Goal: Task Accomplishment & Management: Manage account settings

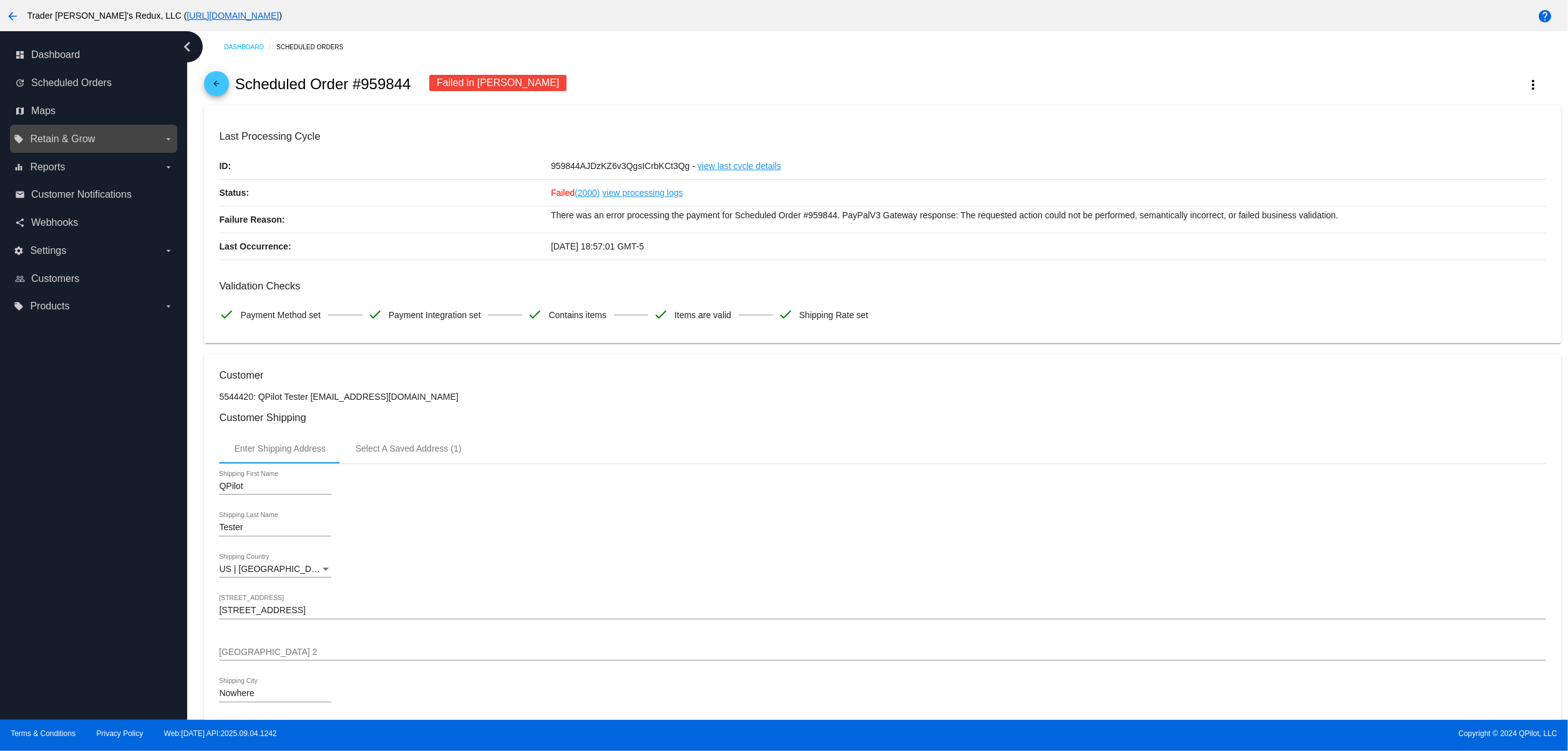
click at [64, 146] on label "local_offer Retain & Grow arrow_drop_down" at bounding box center [93, 139] width 159 height 20
click at [0, 0] on input "local_offer Retain & Grow arrow_drop_down" at bounding box center [0, 0] width 0 height 0
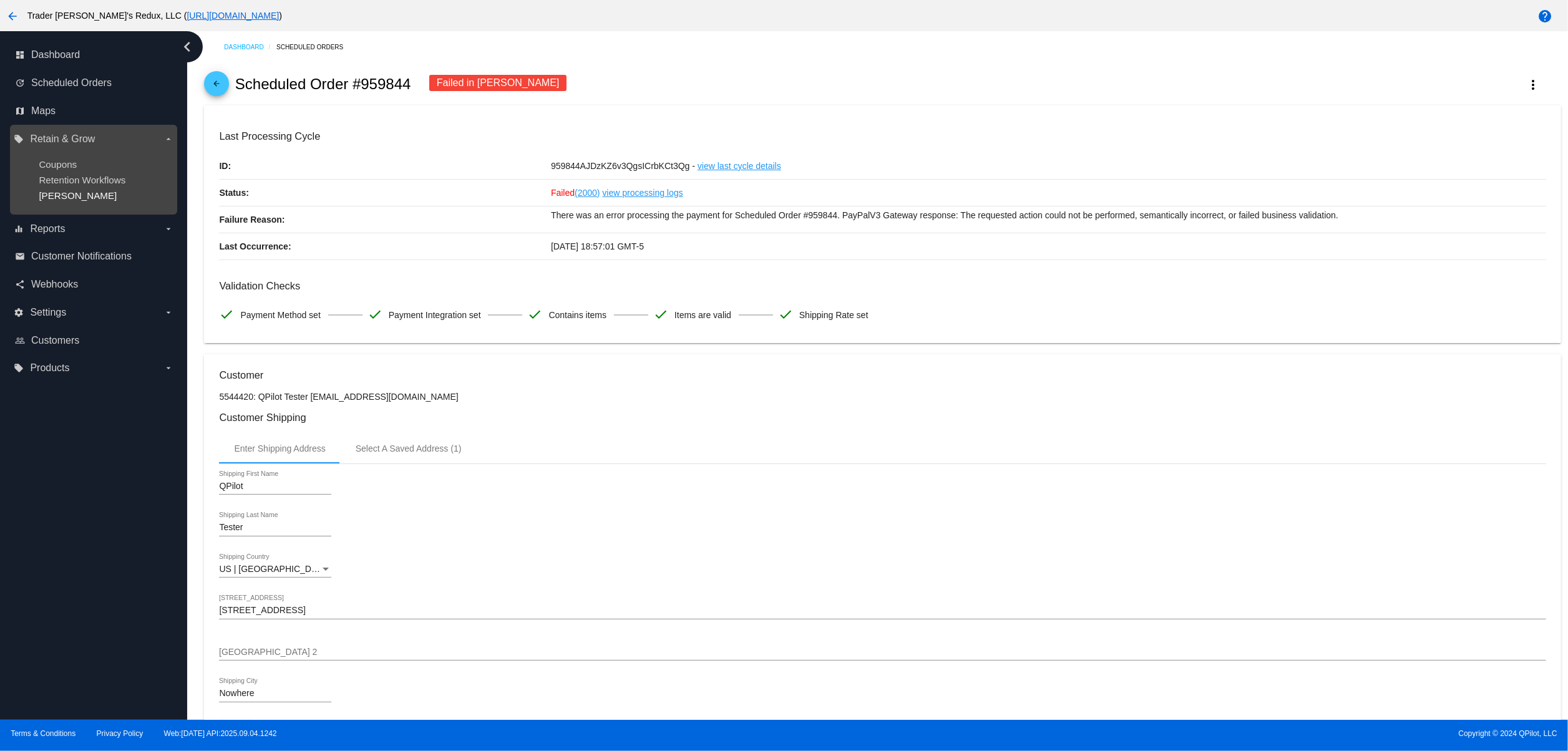
click at [66, 200] on span "Dunning" at bounding box center [77, 196] width 78 height 11
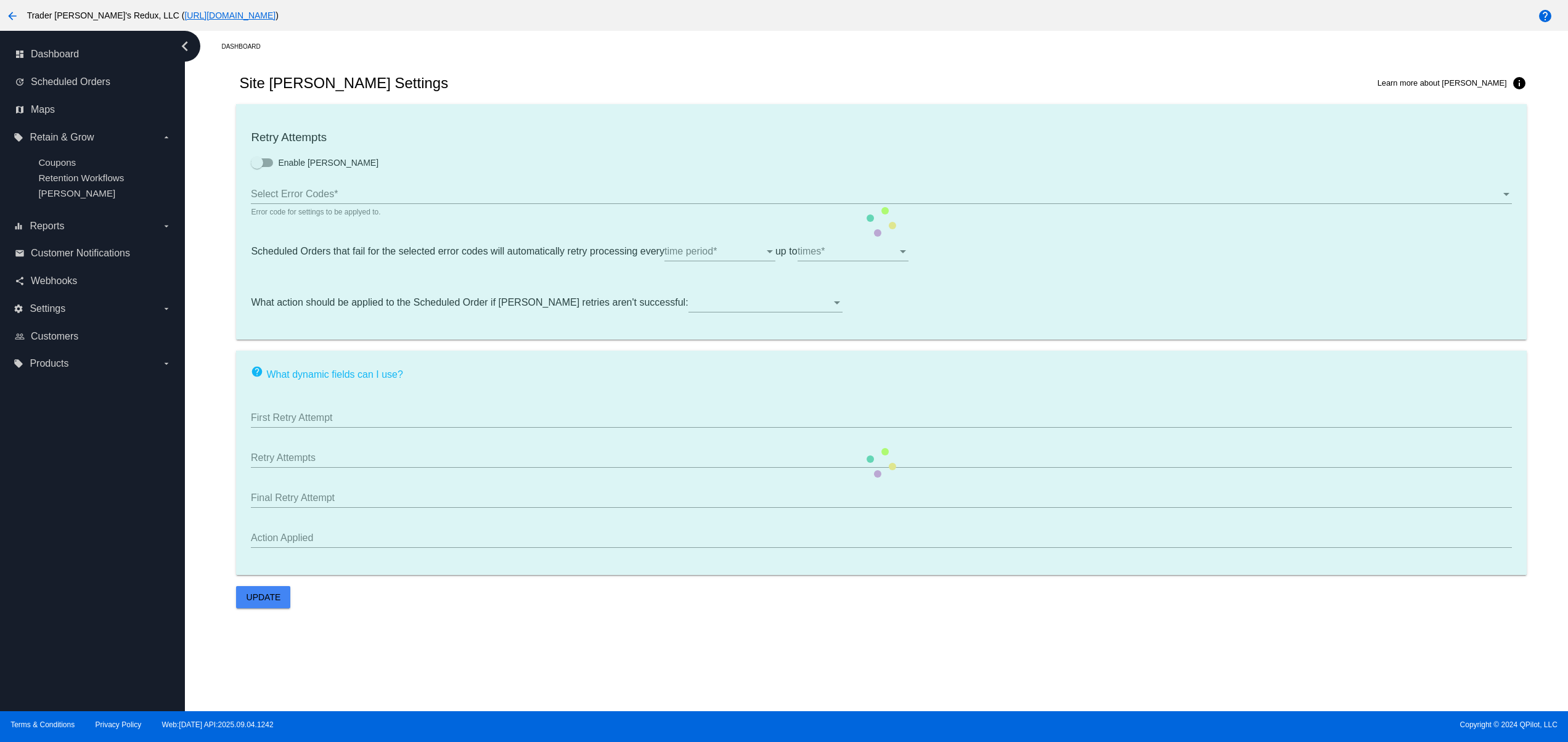
checkbox input "true"
type input "If no changes are made, we will automatically retry processing your {{Scheduled…"
type input "If no changes are made, we will automatically {{DunningAction}} your {{Schedule…"
type input "Your {{ScheduledOrder}} was {{DunningAction}}."
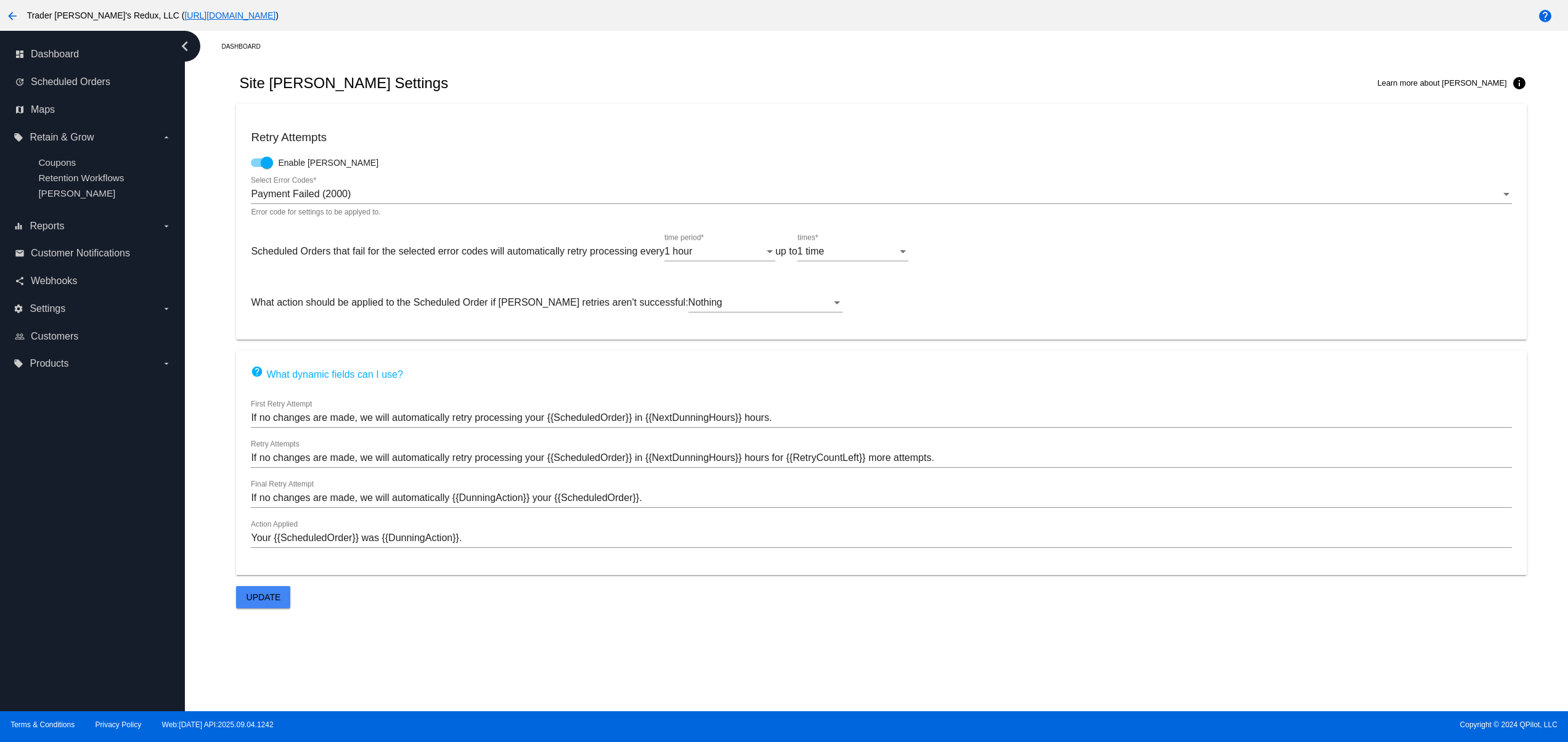
click at [252, 167] on div at bounding box center [262, 163] width 22 height 9
click at [256, 167] on input "Enable Dunning" at bounding box center [256, 167] width 1 height 1
checkbox input "false"
click at [254, 614] on div "Dashboard Site Dunning Settings Learn more about Dunning info Retry Attempts En…" at bounding box center [876, 371] width 1383 height 680
click at [250, 601] on span "Update" at bounding box center [264, 597] width 35 height 10
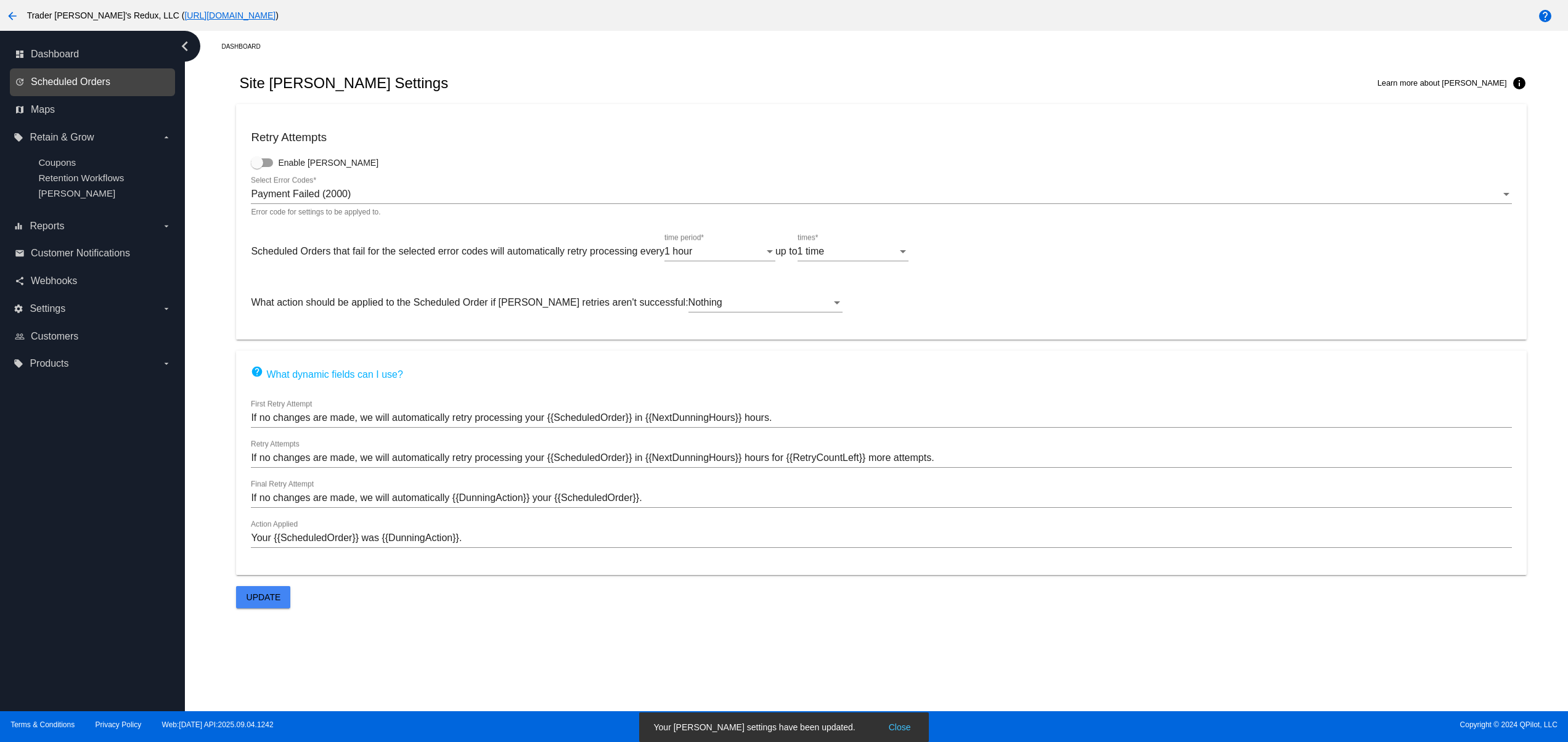
click at [70, 76] on span "Scheduled Orders" at bounding box center [70, 82] width 80 height 11
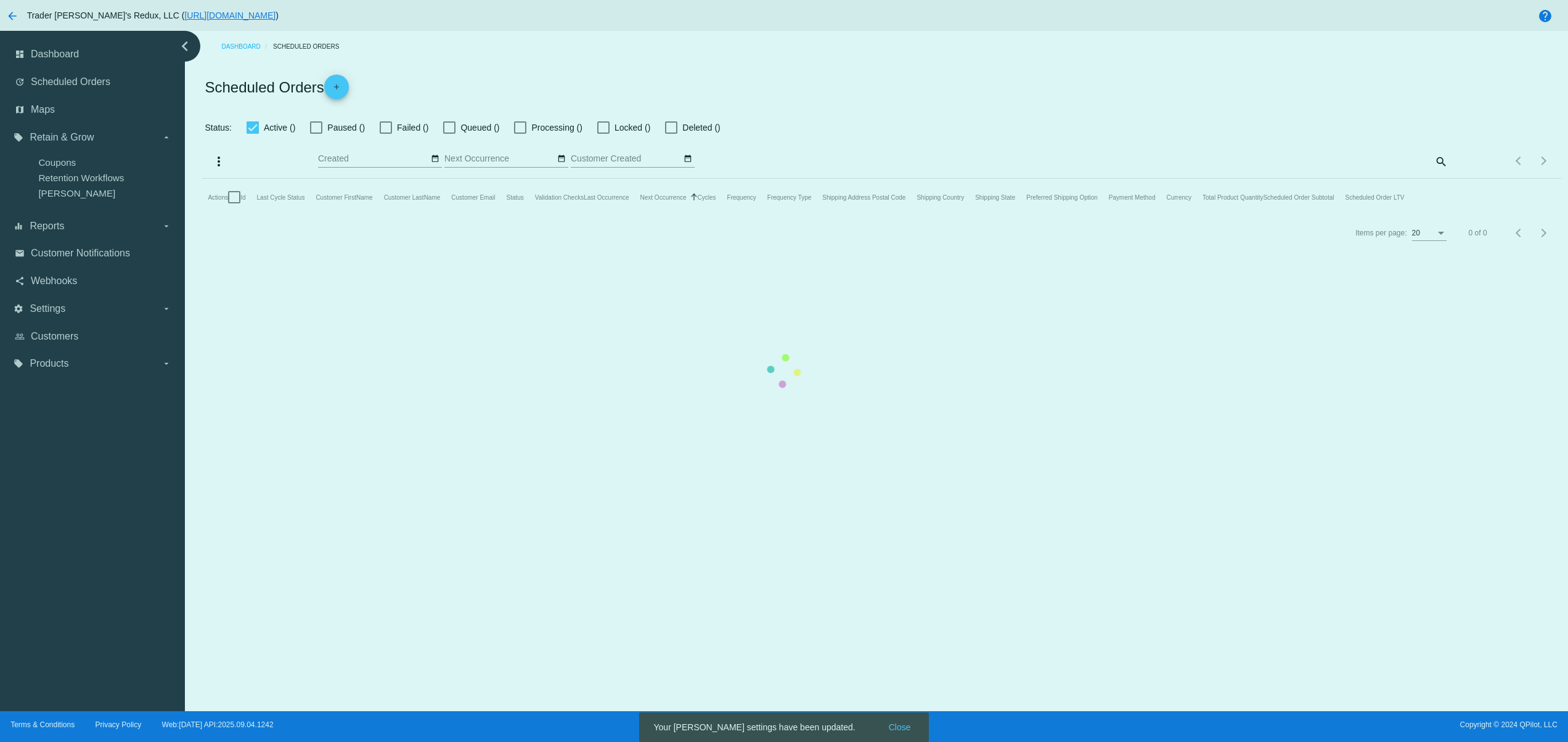
checkbox input "true"
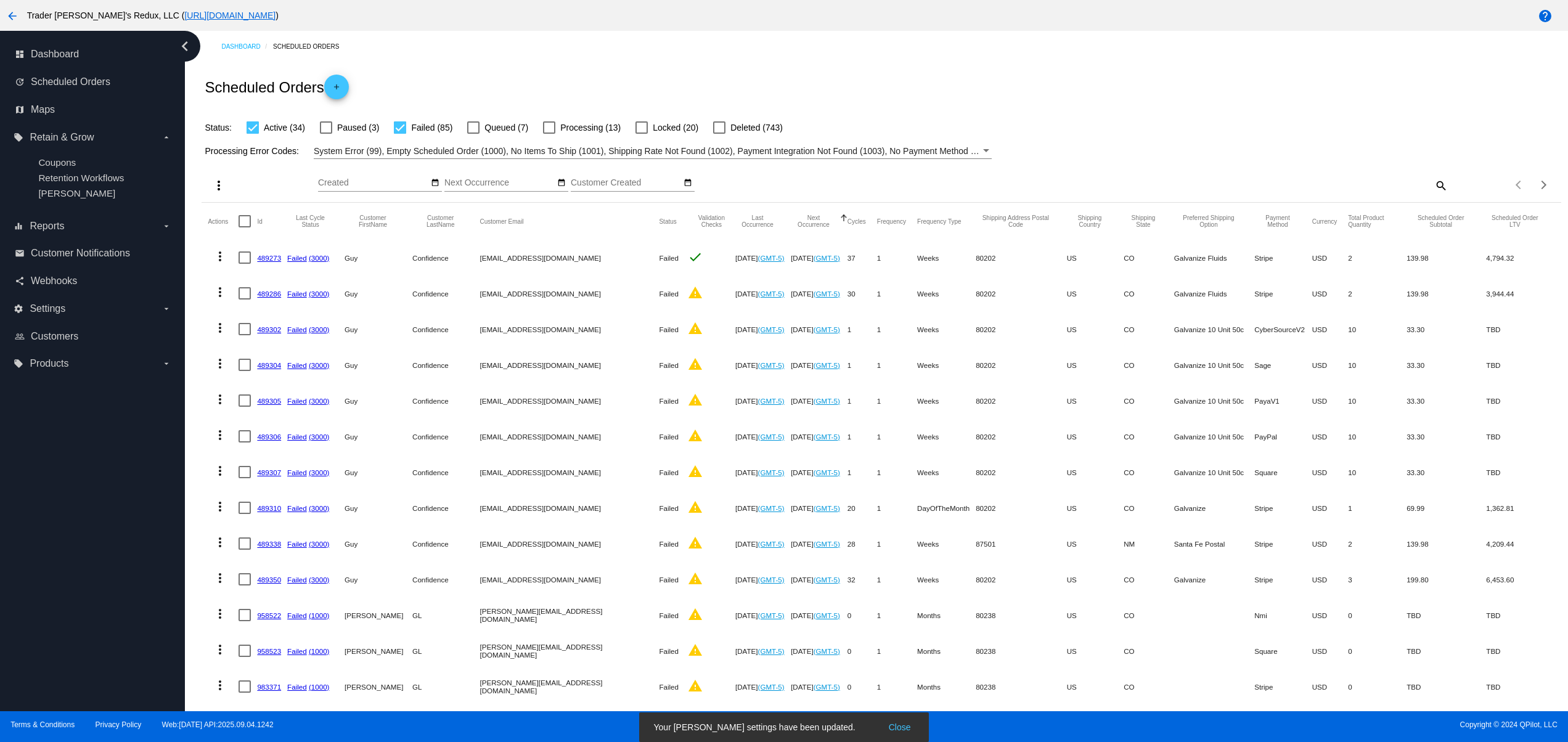
scroll to position [298, 0]
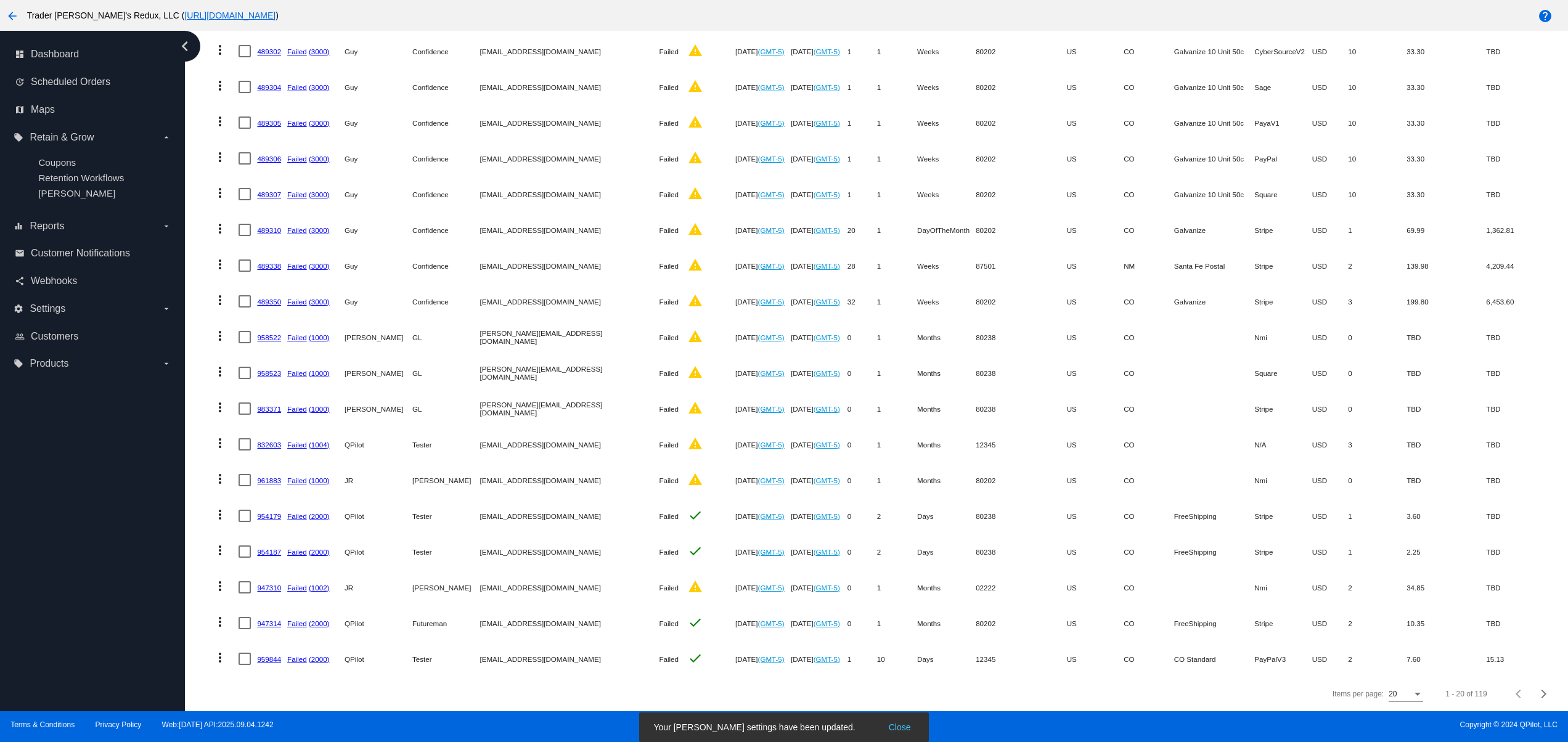
drag, startPoint x: 1236, startPoint y: 648, endPoint x: 514, endPoint y: 648, distance: 722.0
click at [555, 644] on mat-row "more_vert 959844 Failed (2000) QPilot Tester svitglus+2@gmail.com Failed check …" at bounding box center [880, 658] width 1346 height 35
click at [260, 655] on link "959844" at bounding box center [269, 659] width 24 height 8
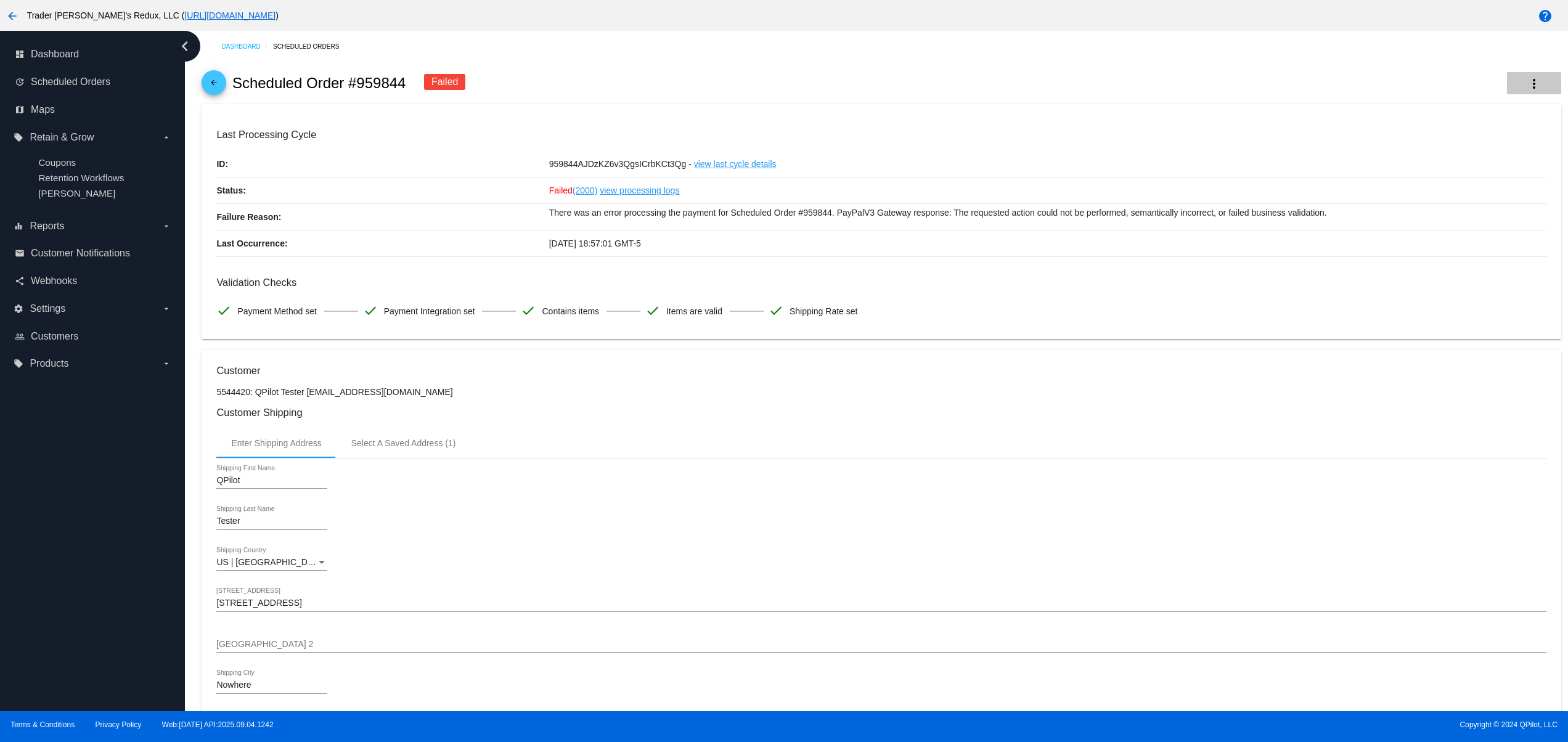
click at [1526, 84] on mat-icon "more_vert" at bounding box center [1534, 84] width 15 height 15
click at [1458, 220] on button "cached Restart Processing" at bounding box center [1456, 211] width 173 height 29
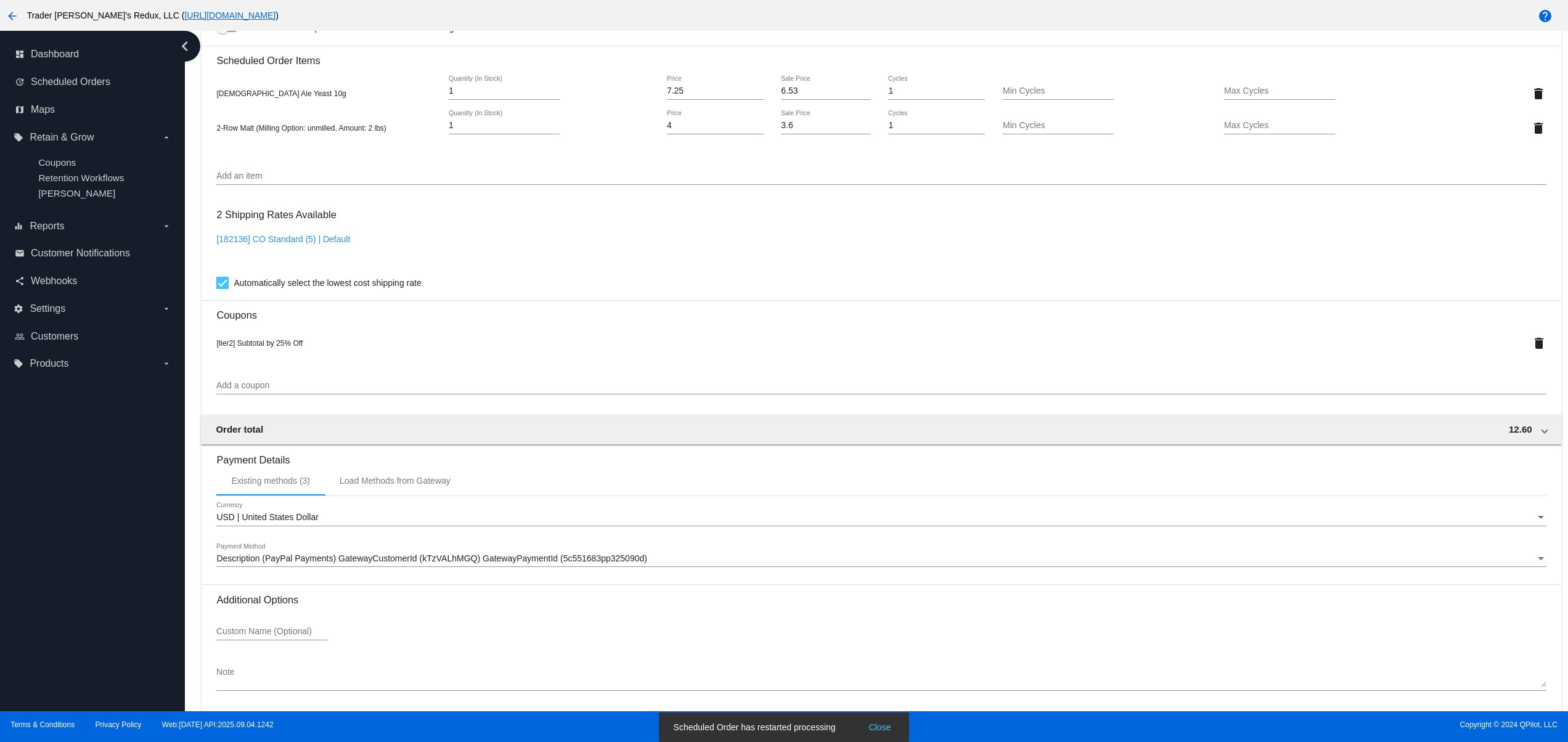
scroll to position [935, 0]
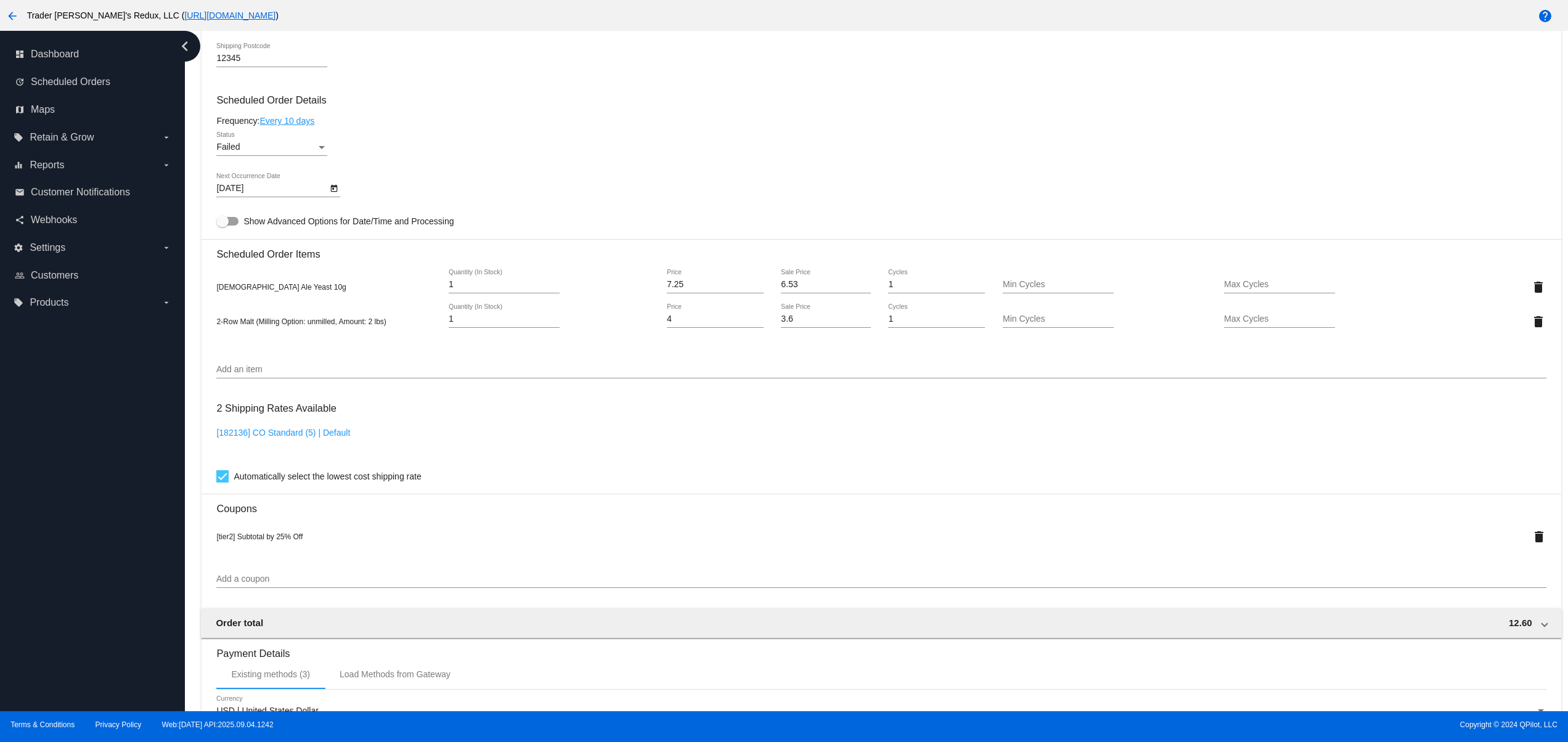
scroll to position [962, 0]
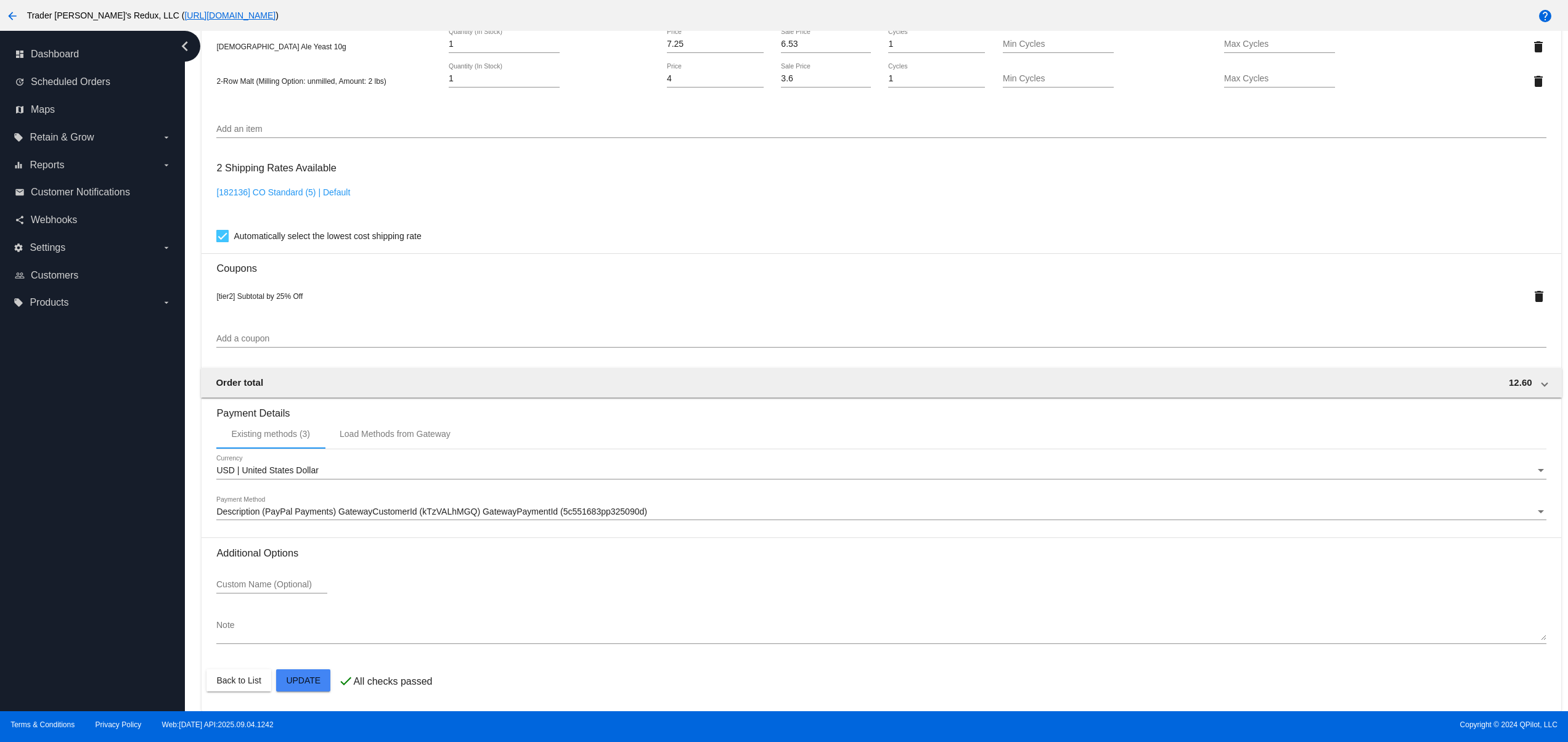
click at [297, 681] on mat-card "Customer 5544420: QPilot Tester [EMAIL_ADDRESS][DOMAIN_NAME] Customer Shipping …" at bounding box center [881, 56] width 1359 height 1311
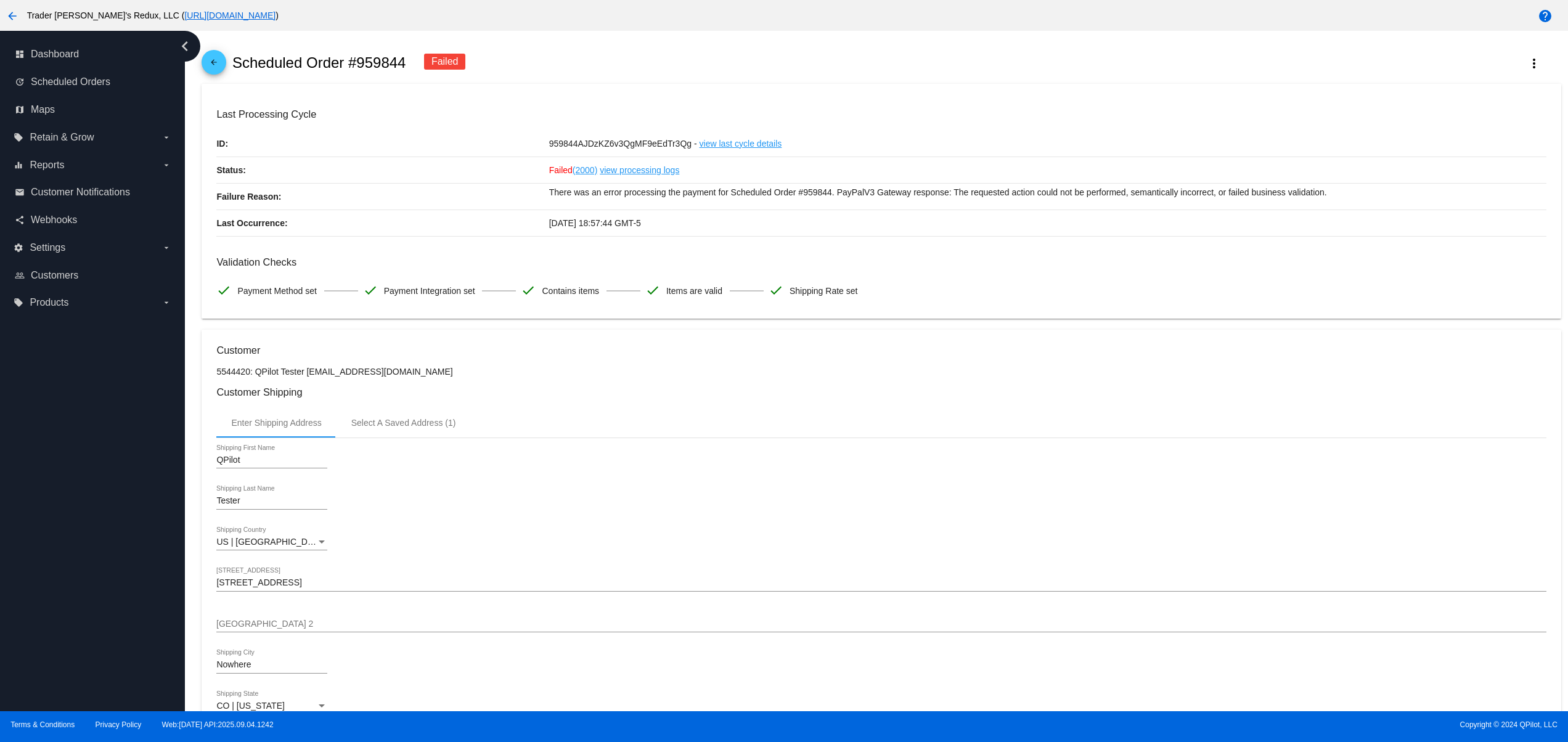
scroll to position [0, 0]
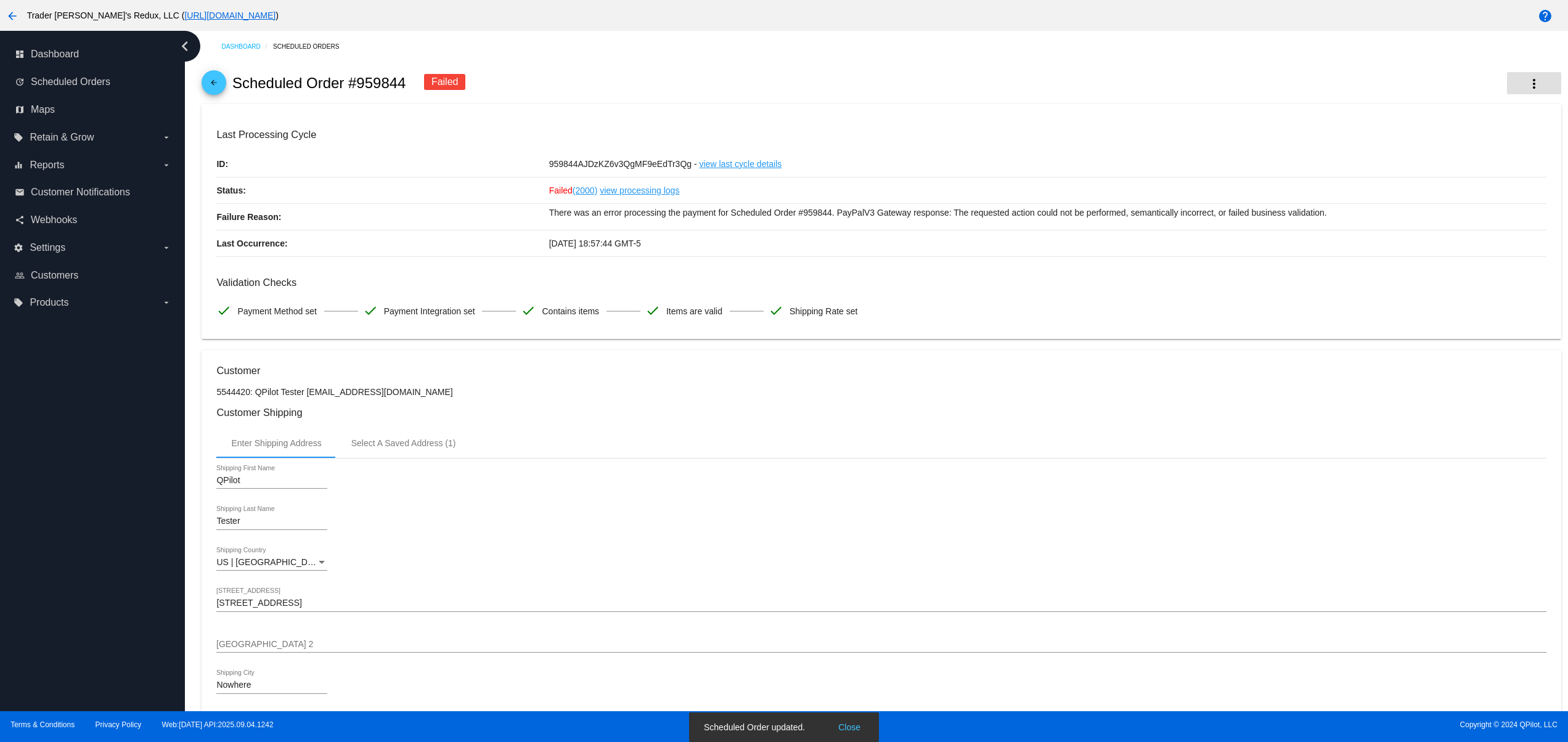
click at [1526, 84] on mat-icon "more_vert" at bounding box center [1534, 84] width 15 height 15
click at [1420, 213] on span "Restart Processing" at bounding box center [1442, 210] width 73 height 10
click at [121, 82] on link "update Scheduled Orders" at bounding box center [93, 82] width 157 height 19
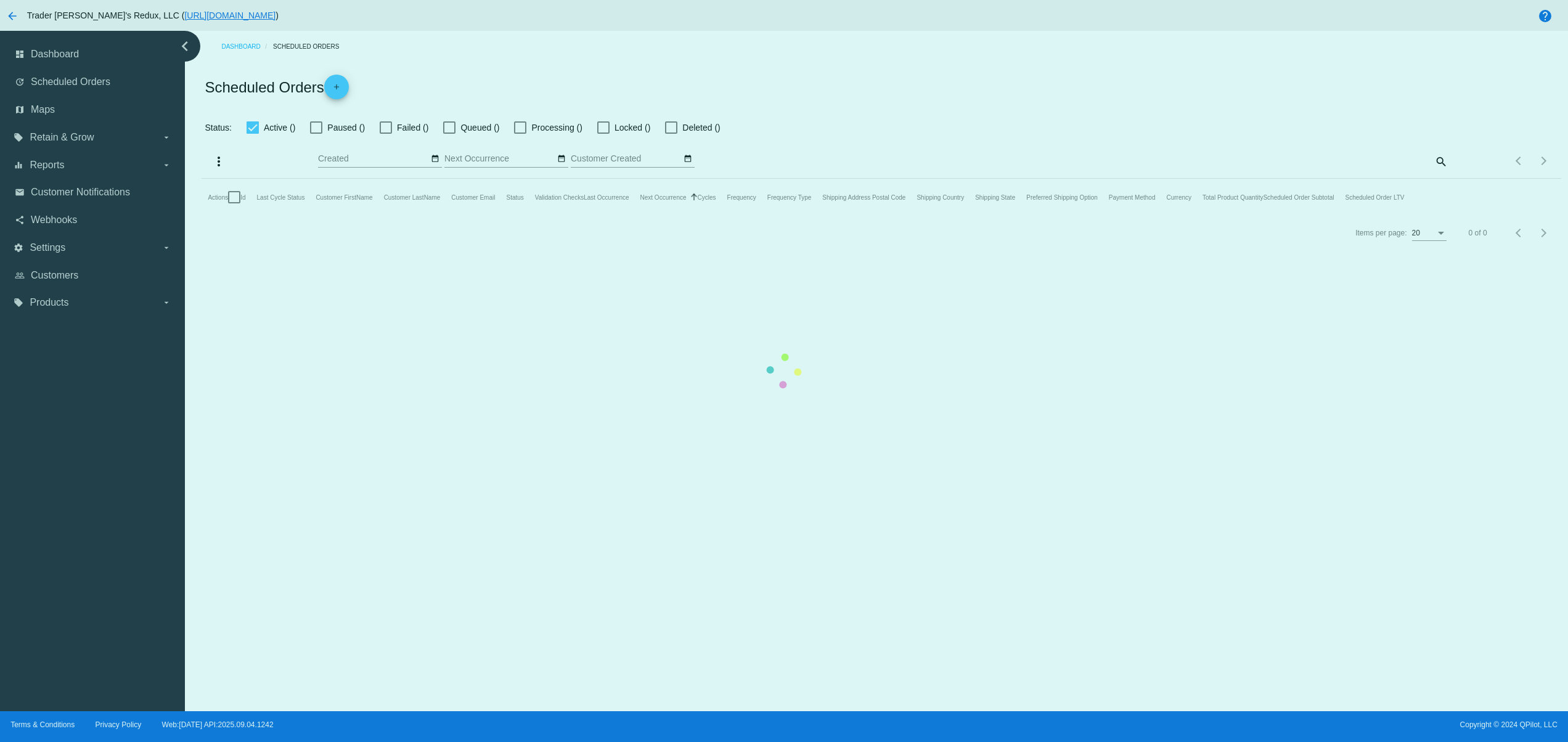
checkbox input "true"
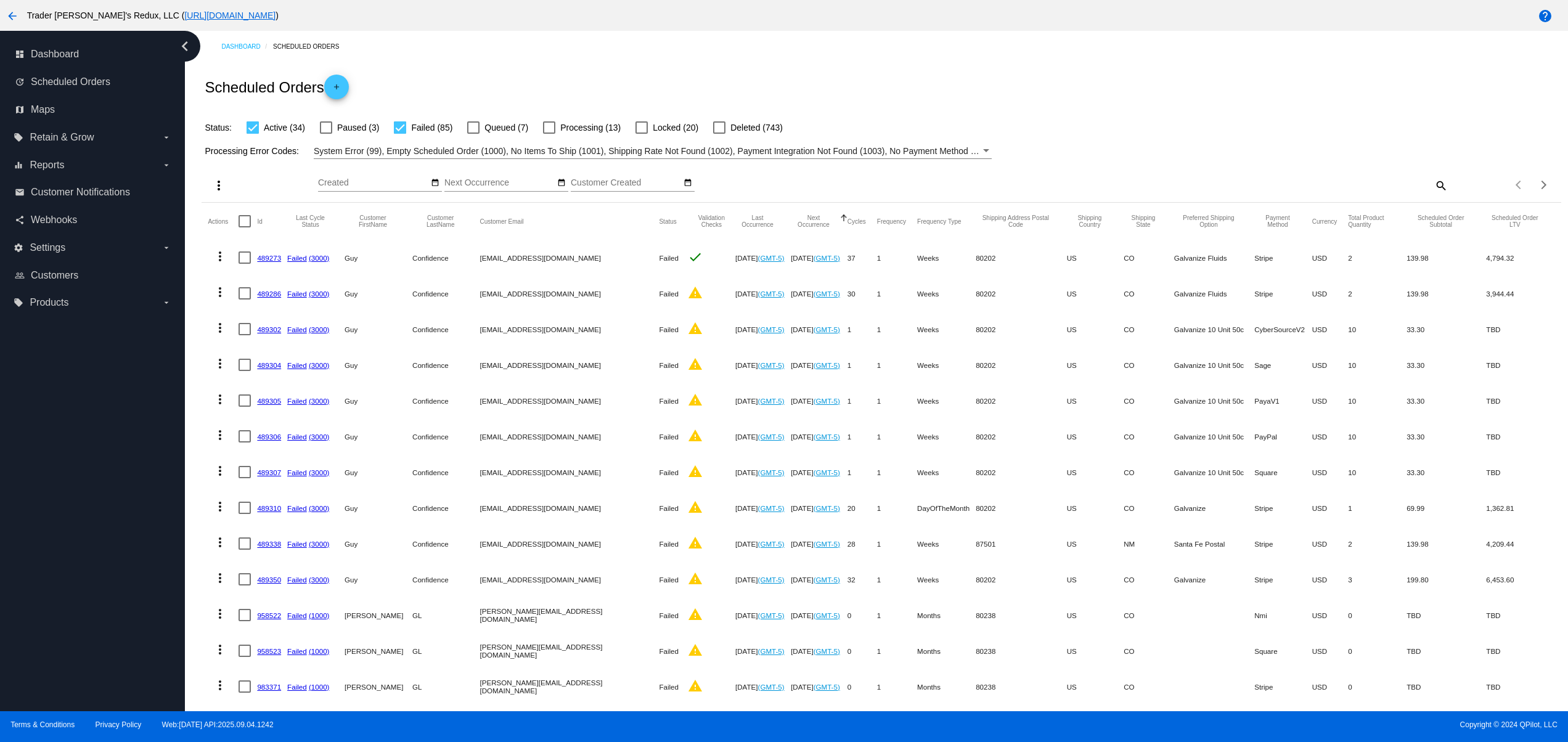
click at [977, 74] on div "Scheduled Orders add" at bounding box center [881, 87] width 1359 height 50
click at [1533, 629] on mat-table "Actions Id Last Cycle Status Customer FirstName Customer LastName Customer Emai…" at bounding box center [881, 579] width 1359 height 752
click at [1169, 117] on div "Status: Active (34) Paused (3) Failed (85) Queued (7) Processing (13) Locked (2…" at bounding box center [881, 123] width 1359 height 23
